Goal: Information Seeking & Learning: Understand process/instructions

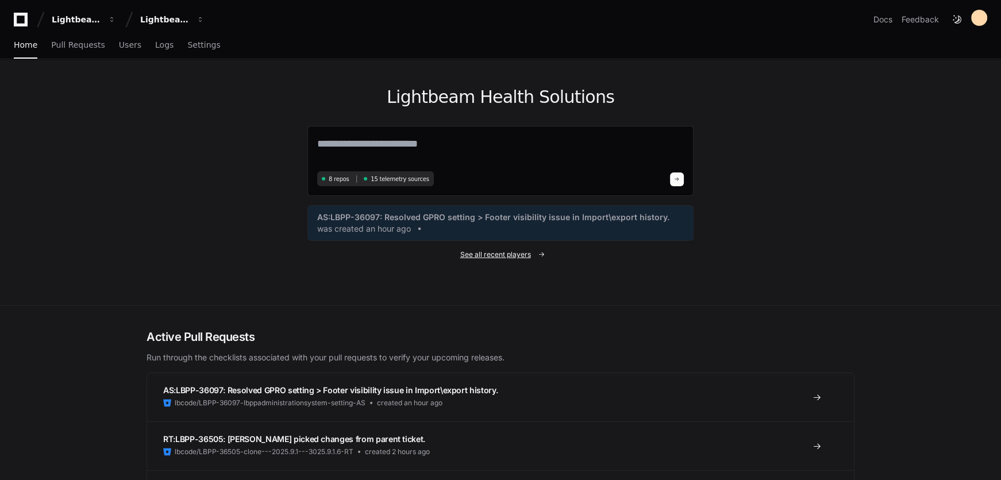
click at [494, 254] on span "See all recent players" at bounding box center [495, 254] width 71 height 9
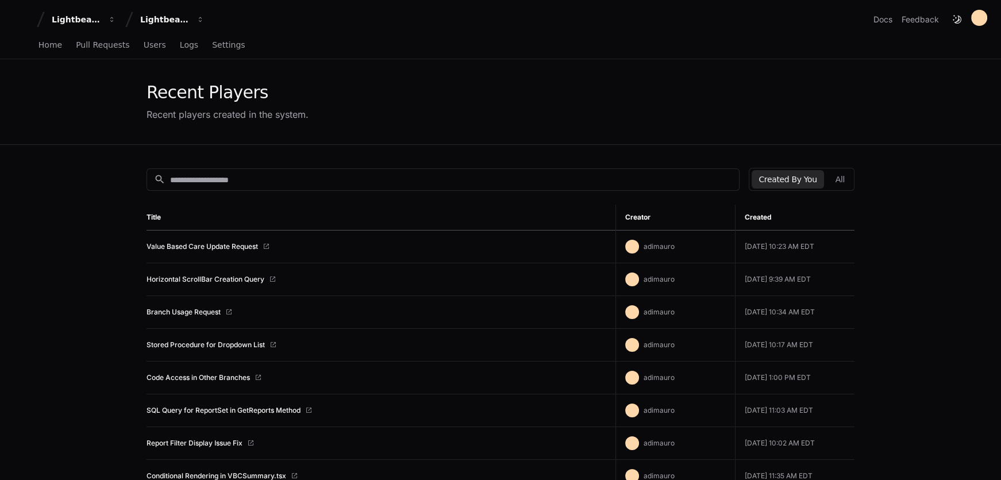
scroll to position [348, 0]
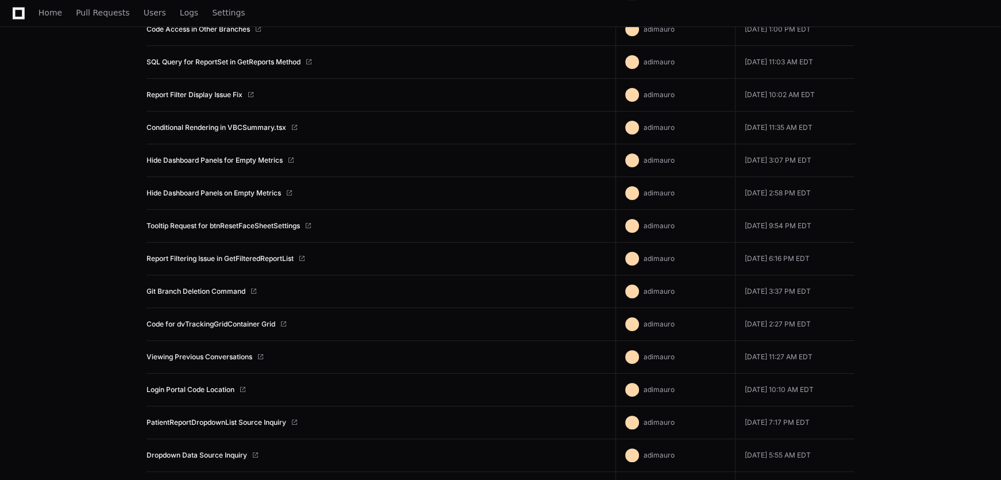
click at [78, 187] on app-recent-players "Recent Players Recent players created in the system. search Created By You All …" at bounding box center [500, 119] width 1001 height 816
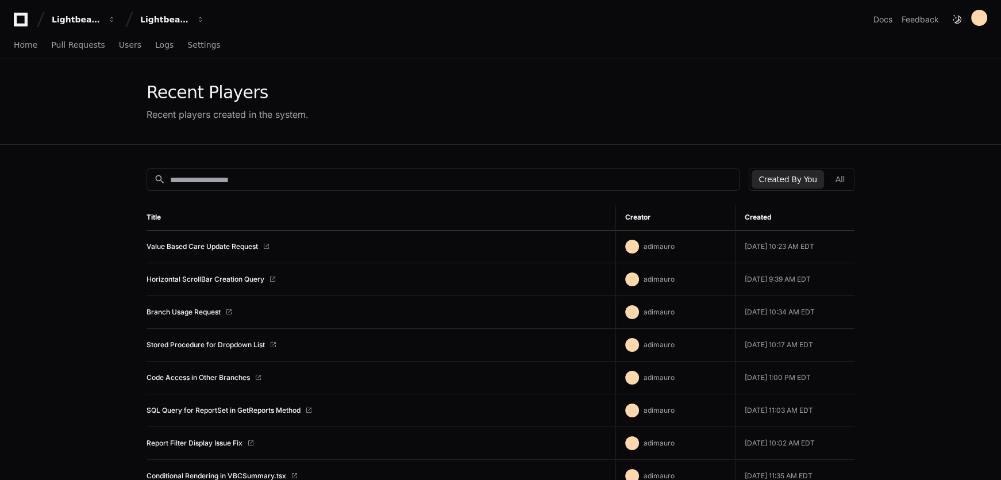
scroll to position [174, 0]
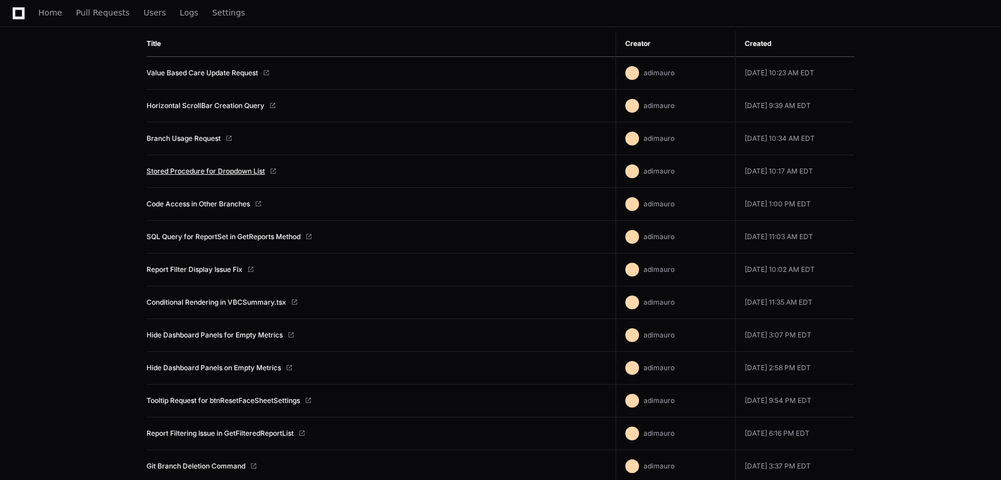
click at [251, 167] on link "Stored Procedure for Dropdown List" at bounding box center [206, 171] width 118 height 9
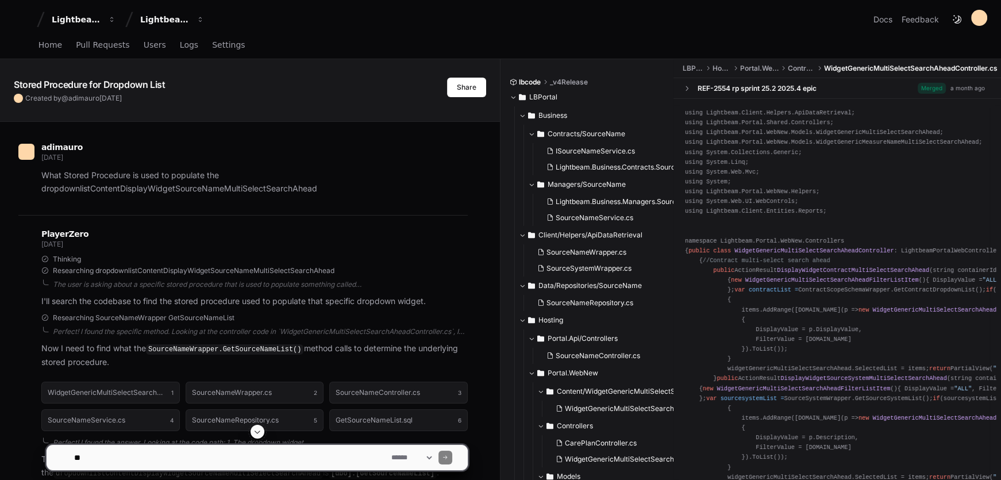
scroll to position [390, 0]
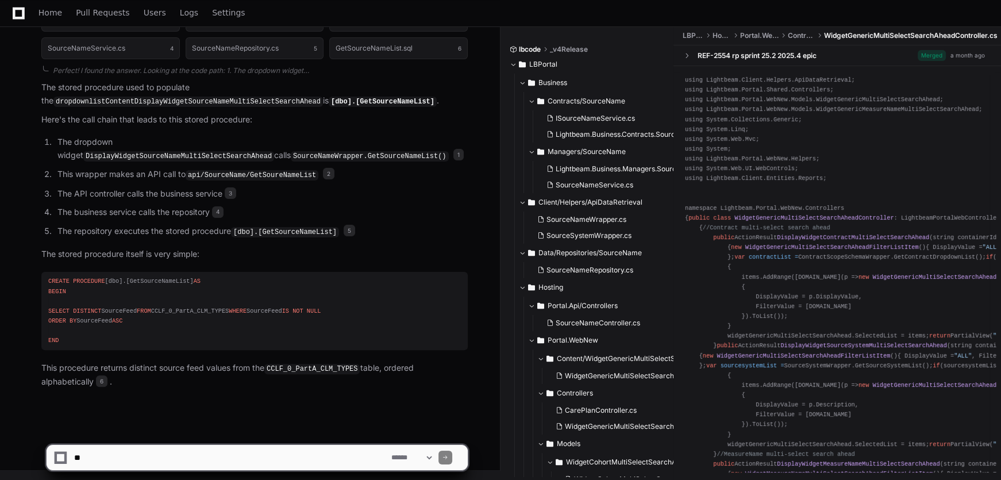
click at [173, 276] on div "CREATE PROCEDURE [dbo].[GetSourceNameList] AS BEGIN SELECT DISTINCT SourceFeed …" at bounding box center [254, 310] width 413 height 69
click at [171, 276] on div "CREATE PROCEDURE [dbo].[GetSourceNameList] AS BEGIN SELECT DISTINCT SourceFeed …" at bounding box center [254, 310] width 413 height 69
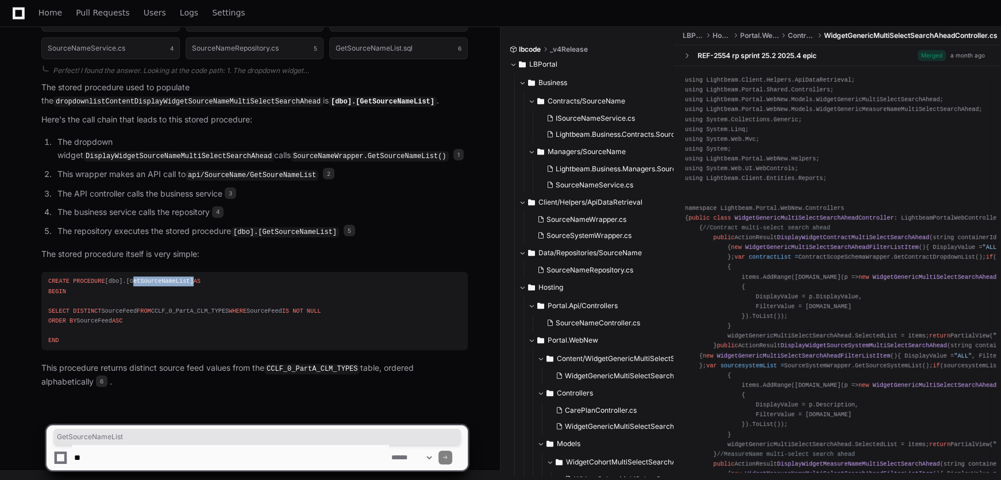
click at [171, 276] on div "CREATE PROCEDURE [dbo].[GetSourceNameList] AS BEGIN SELECT DISTINCT SourceFeed …" at bounding box center [254, 310] width 413 height 69
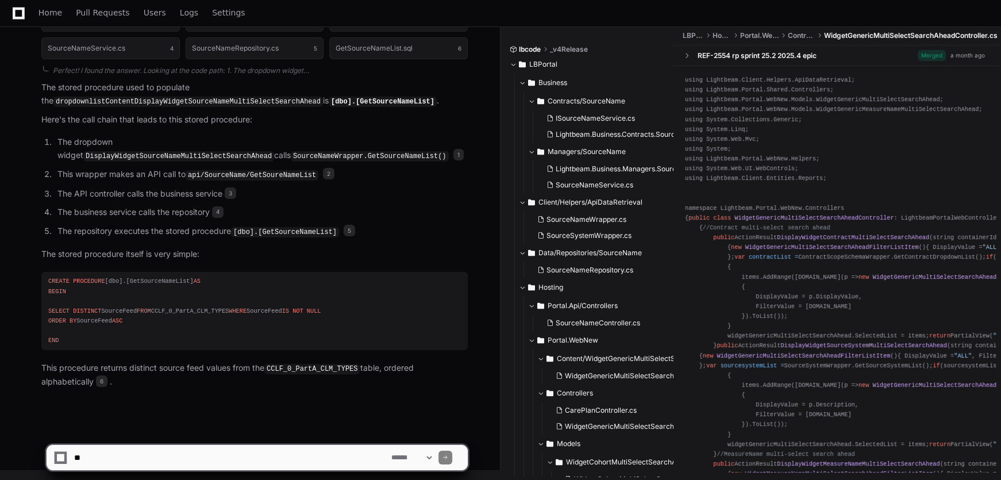
click at [155, 316] on div "CREATE PROCEDURE [dbo].[GetSourceNameList] AS BEGIN SELECT DISTINCT SourceFeed …" at bounding box center [254, 310] width 413 height 69
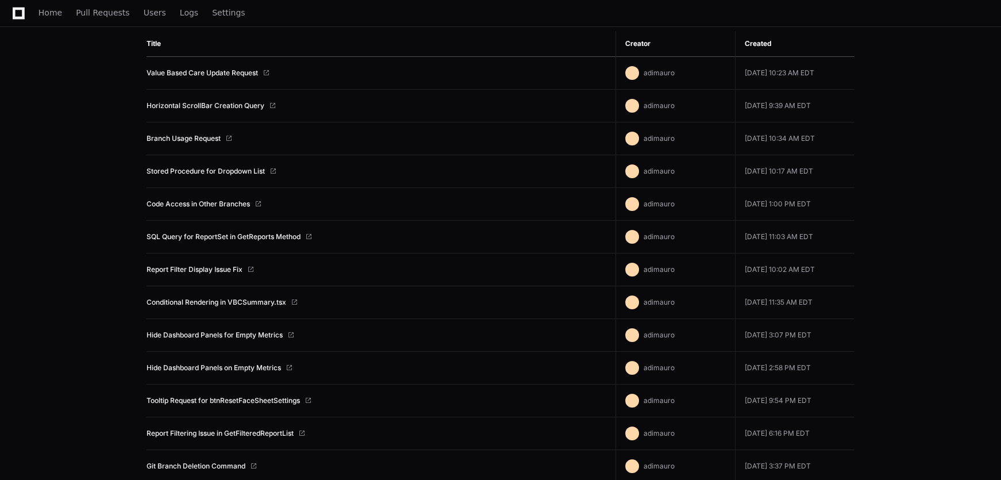
scroll to position [348, 0]
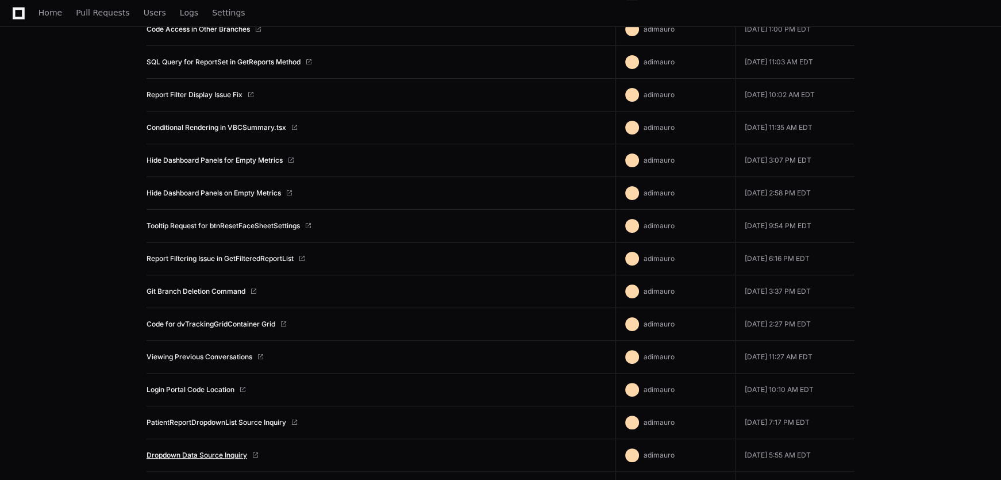
click at [234, 451] on link "Dropdown Data Source Inquiry" at bounding box center [197, 455] width 101 height 9
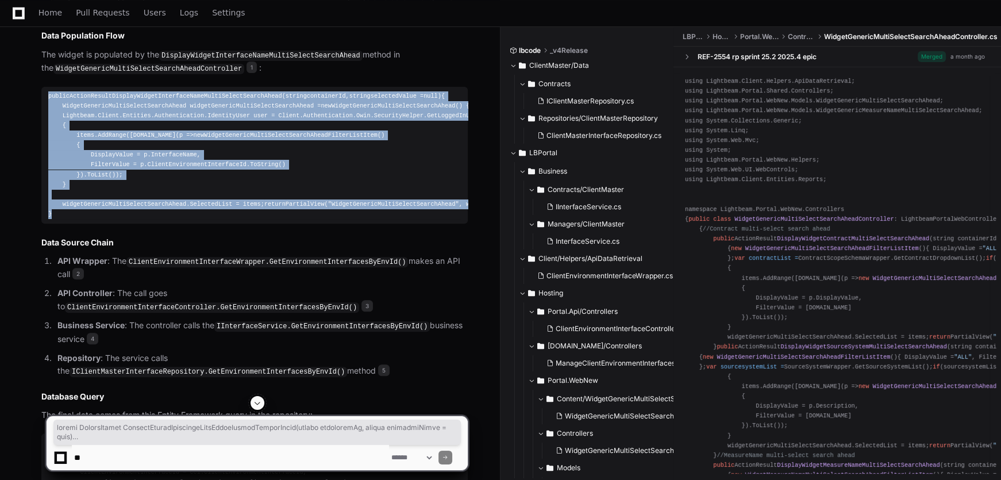
drag, startPoint x: 56, startPoint y: 271, endPoint x: 40, endPoint y: 97, distance: 174.2
click at [40, 97] on div "WidgetGenericMultiSelectSearchAheadController.cs 1 ClientEnvironmentInterfaceWr…" at bounding box center [242, 344] width 449 height 890
copy div "public ActionResult DisplayWidgetInterfaceNameMultiSelectSearchAhead ( string c…"
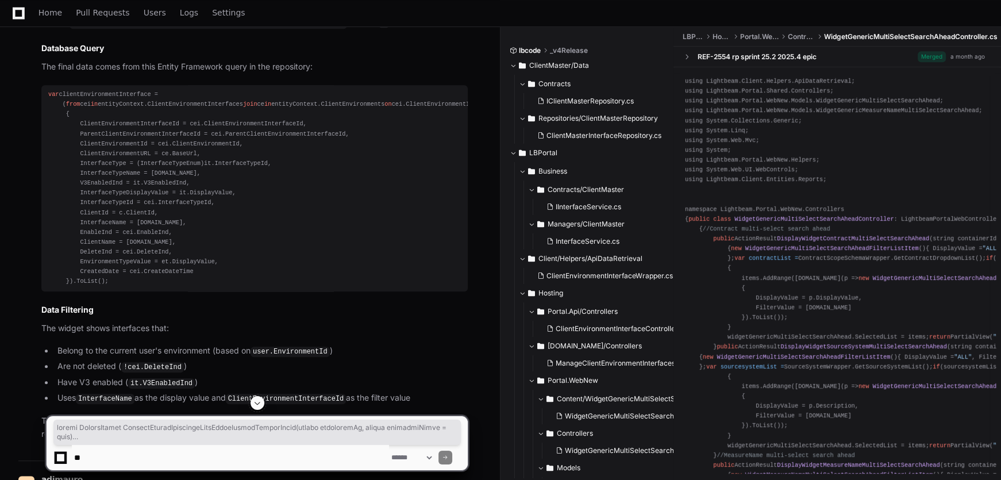
click at [285, 199] on div "var clientEnvironmentInterface = ( from cei in entityContext.ClientEnvironmentI…" at bounding box center [254, 188] width 413 height 197
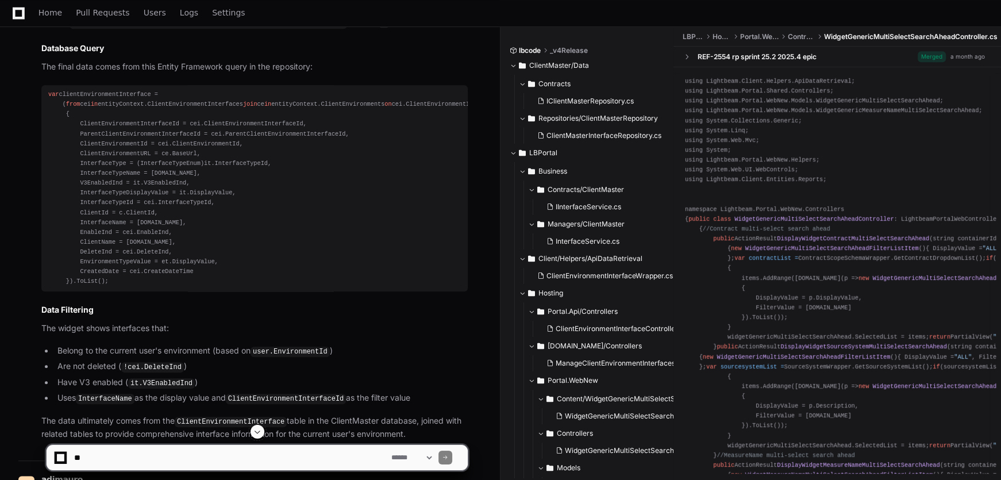
click at [210, 149] on div "var clientEnvironmentInterface = ( from cei in entityContext.ClientEnvironmentI…" at bounding box center [254, 188] width 413 height 197
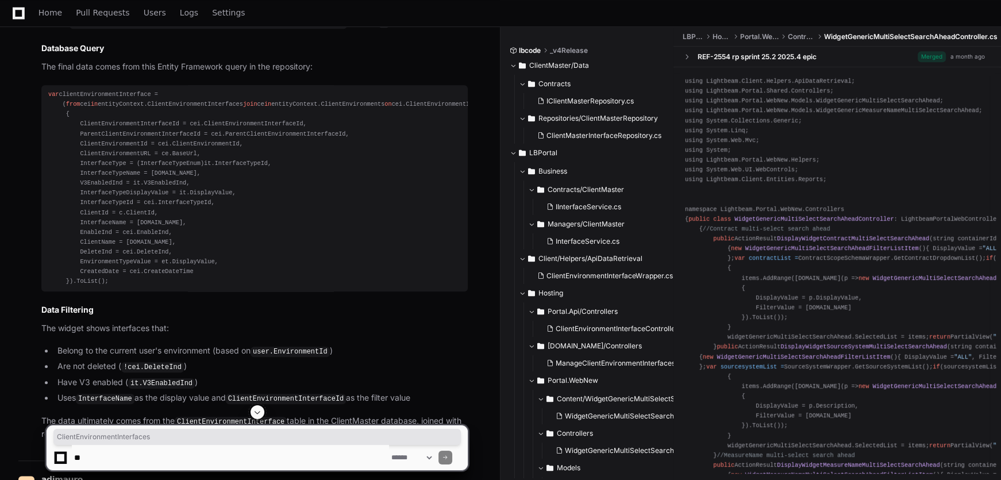
click at [210, 149] on div "var clientEnvironmentInterface = ( from cei in entityContext.ClientEnvironmentI…" at bounding box center [254, 188] width 413 height 197
copy div "ClientEnvironmentInterfaces"
